Goal: Task Accomplishment & Management: Complete application form

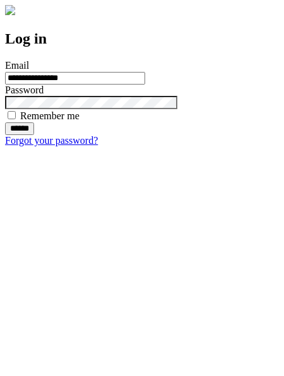
type input "**********"
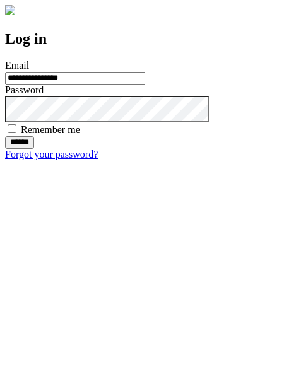
click at [34, 149] on input "******" at bounding box center [19, 142] width 29 height 13
